Goal: Use online tool/utility: Utilize a website feature to perform a specific function

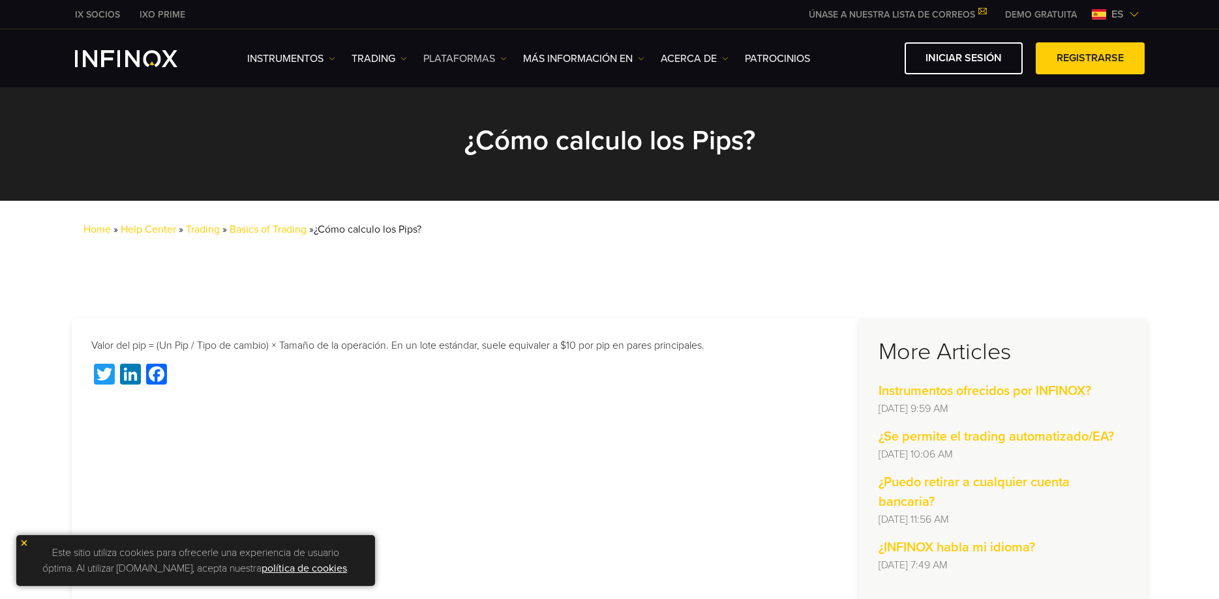
click at [500, 61] on img at bounding box center [503, 58] width 7 height 7
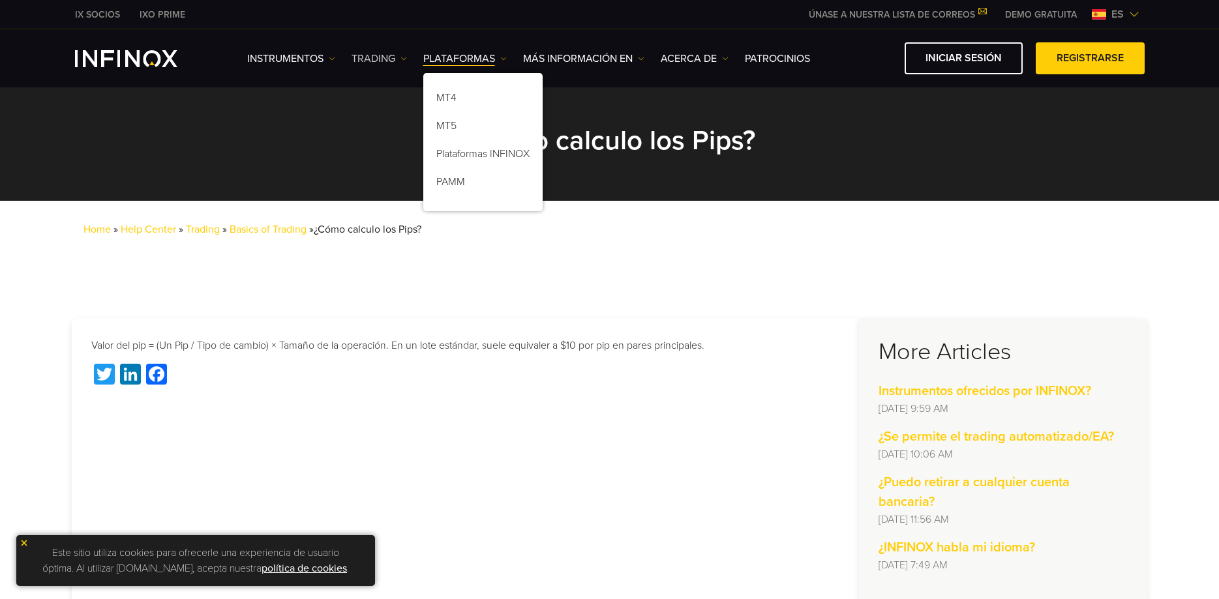
click at [388, 57] on link "TRADING" at bounding box center [379, 59] width 55 height 16
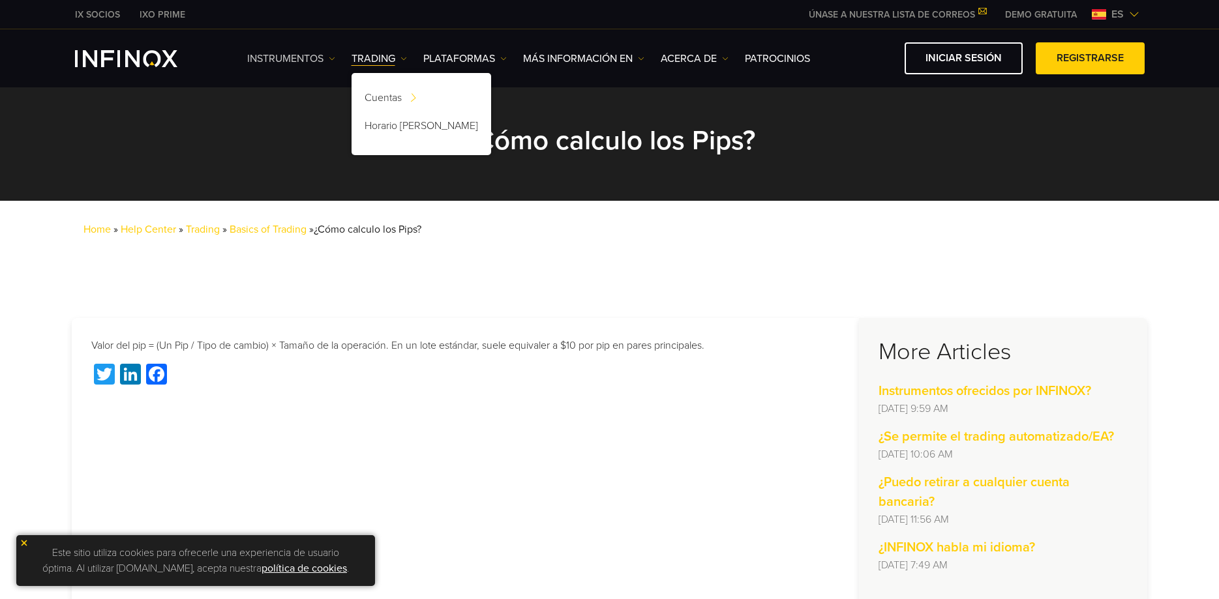
click at [317, 60] on link "Instrumentos" at bounding box center [291, 59] width 88 height 16
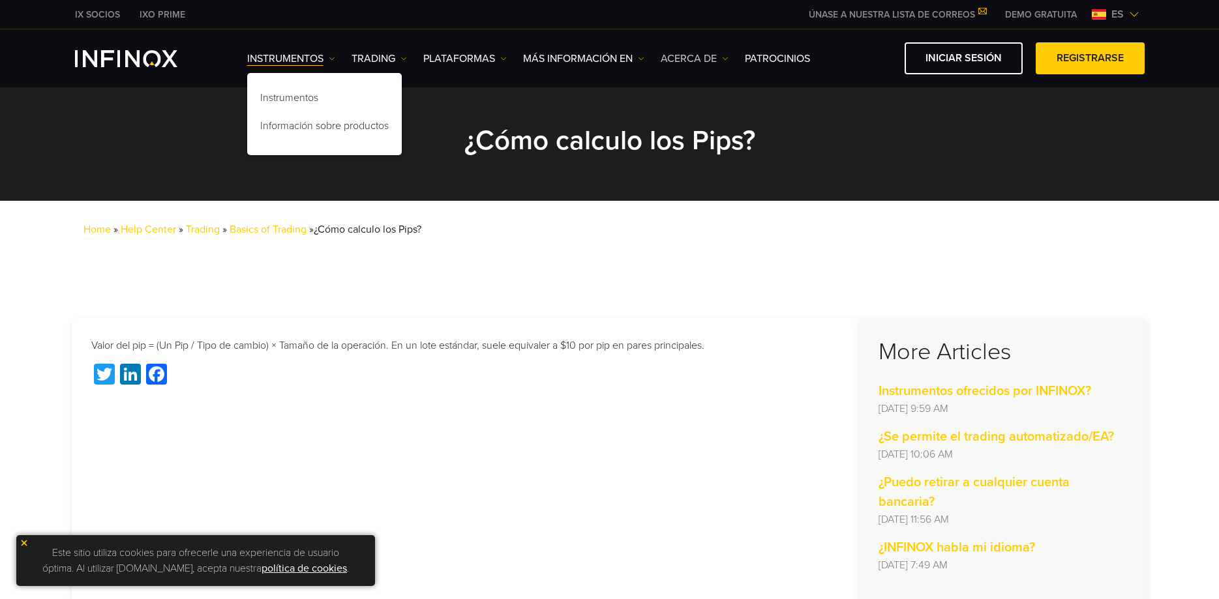
click at [690, 59] on link "ACERCA DE" at bounding box center [695, 59] width 68 height 16
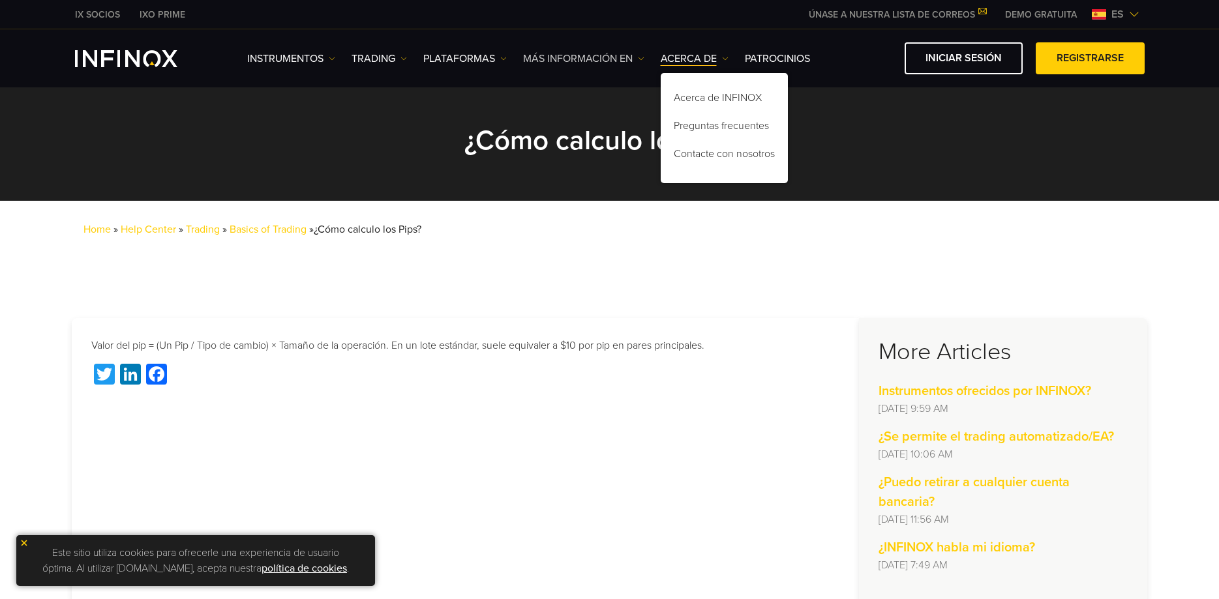
click at [599, 57] on link "Más información en" at bounding box center [583, 59] width 121 height 16
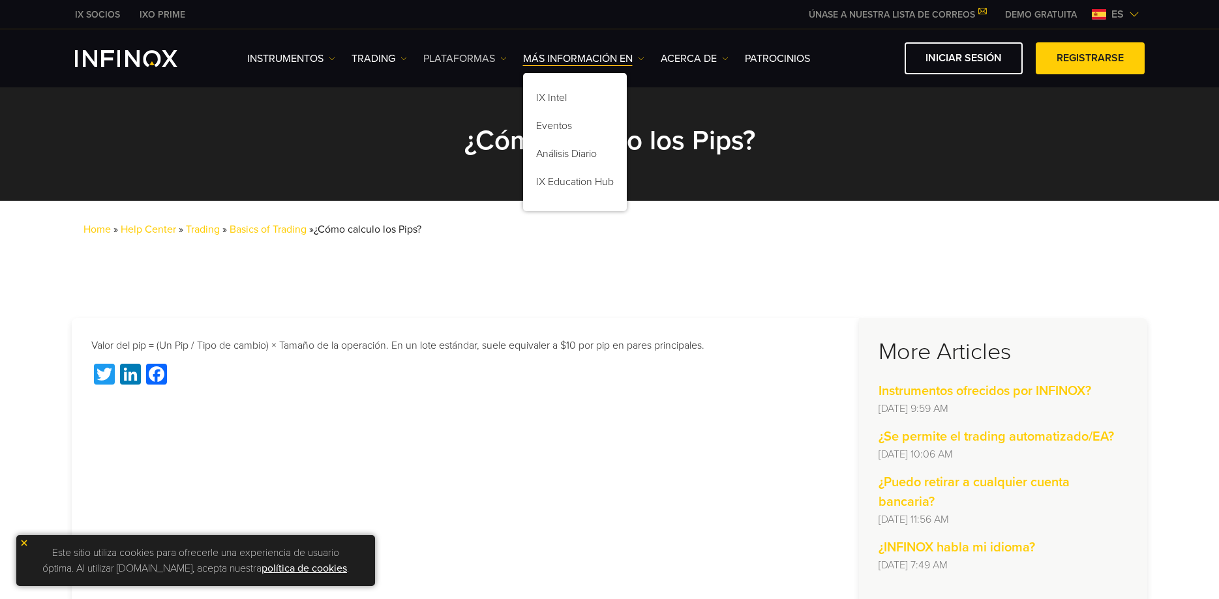
click at [478, 57] on link "PLATAFORMAS" at bounding box center [464, 59] width 83 height 16
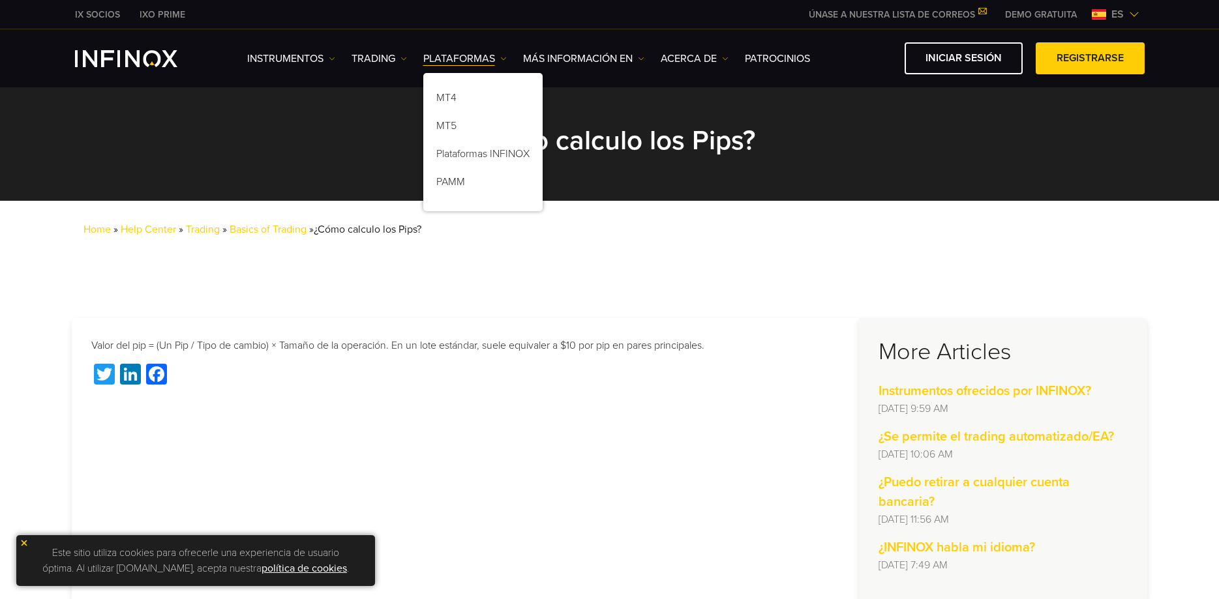
click at [394, 269] on div "Home » Help Center » Trading » Basics of Trading » ¿Cómo calculo los Pips?" at bounding box center [609, 240] width 1219 height 78
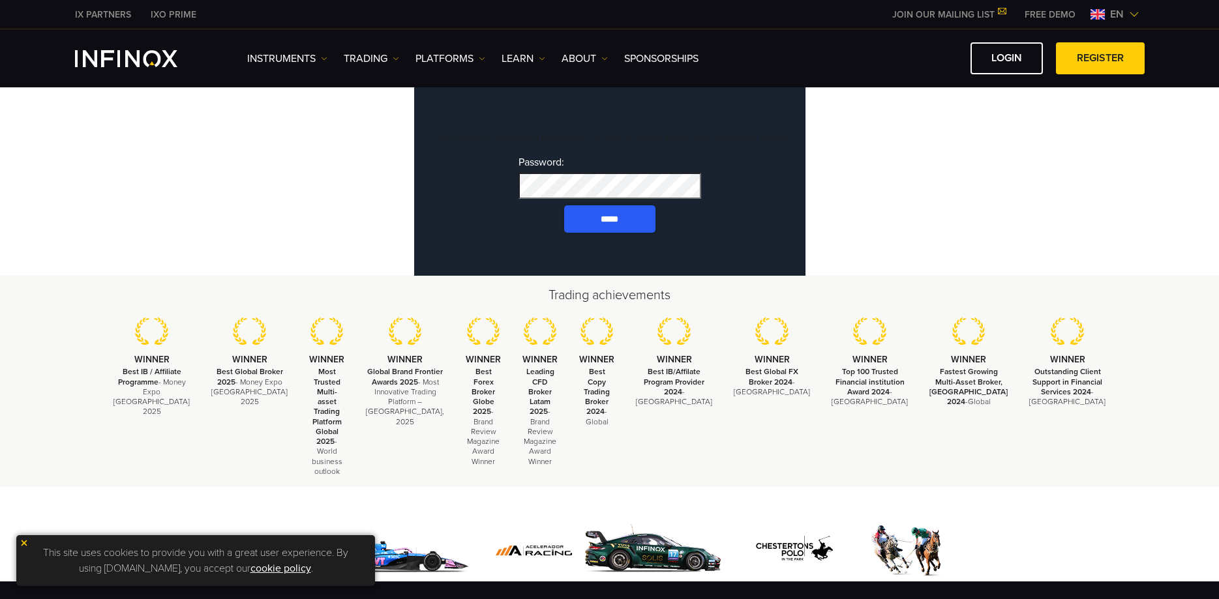
click at [586, 229] on input "*****" at bounding box center [609, 218] width 91 height 27
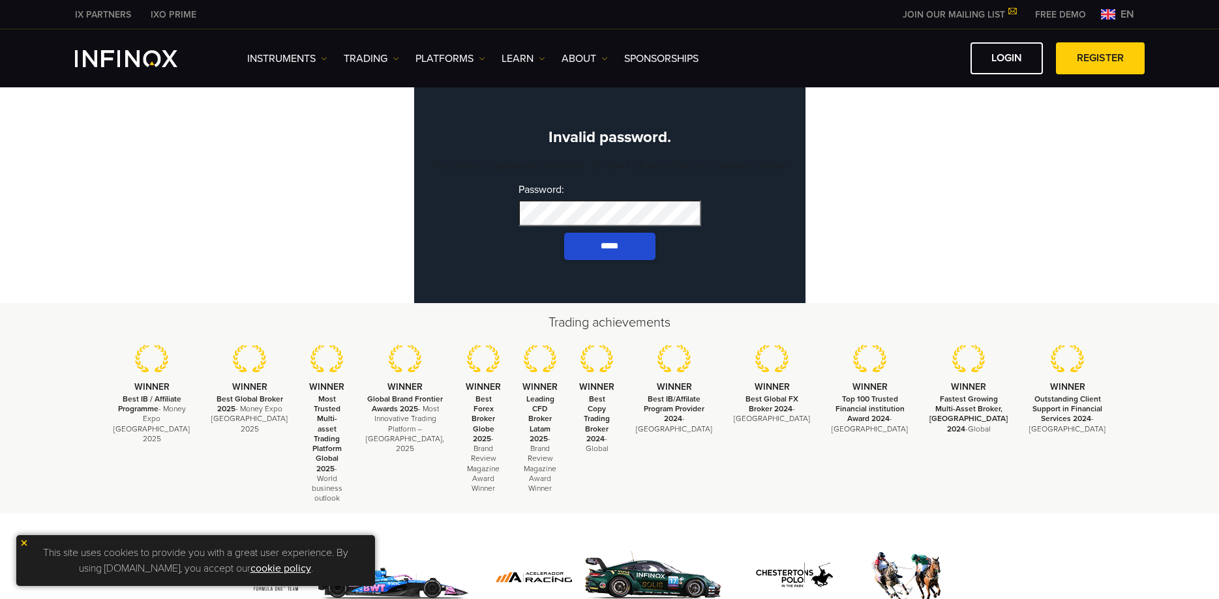
click at [22, 541] on img at bounding box center [24, 543] width 9 height 9
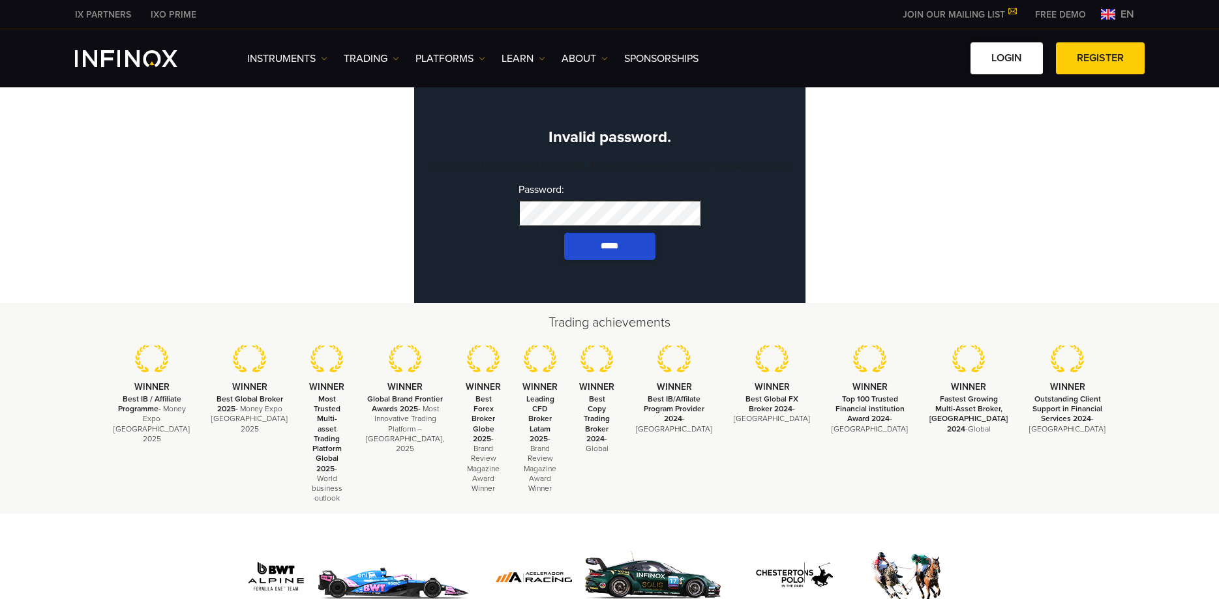
click at [998, 59] on link "LOGIN" at bounding box center [1007, 58] width 72 height 32
